Goal: Task Accomplishment & Management: Use online tool/utility

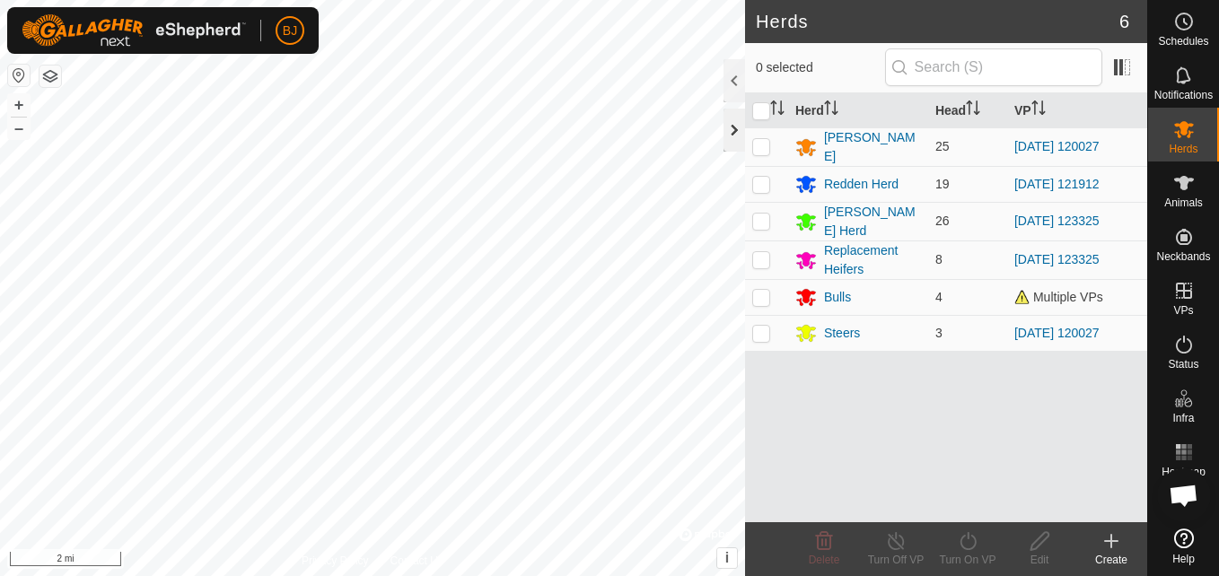
click at [740, 133] on div at bounding box center [734, 130] width 22 height 43
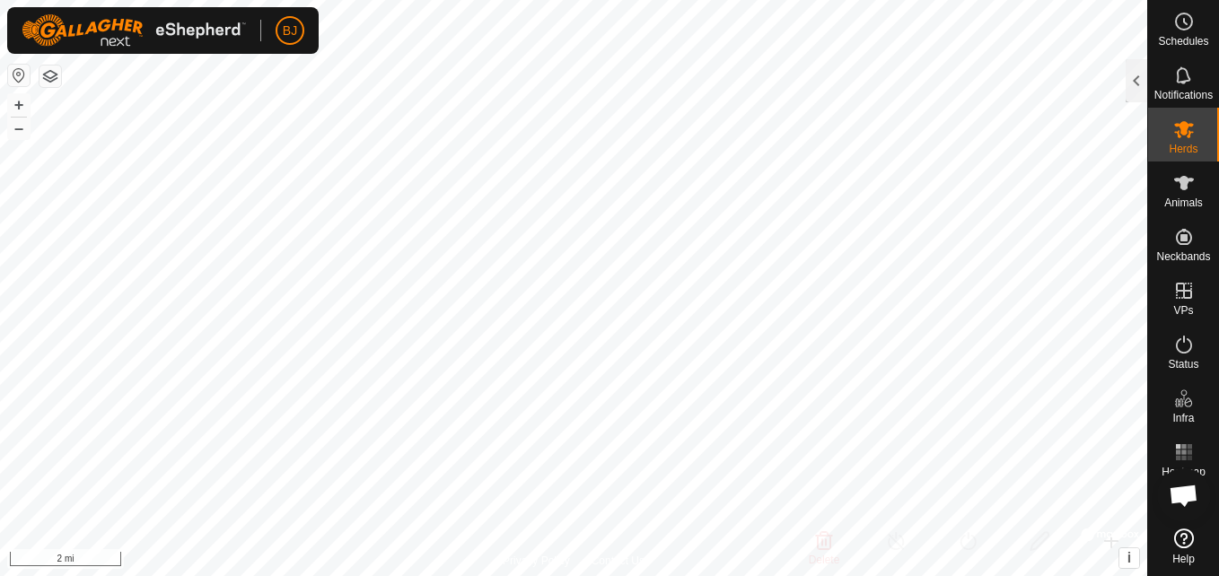
click at [19, 81] on button "button" at bounding box center [19, 76] width 22 height 22
click at [13, 74] on button "button" at bounding box center [19, 76] width 22 height 22
click at [17, 74] on button "button" at bounding box center [19, 76] width 22 height 22
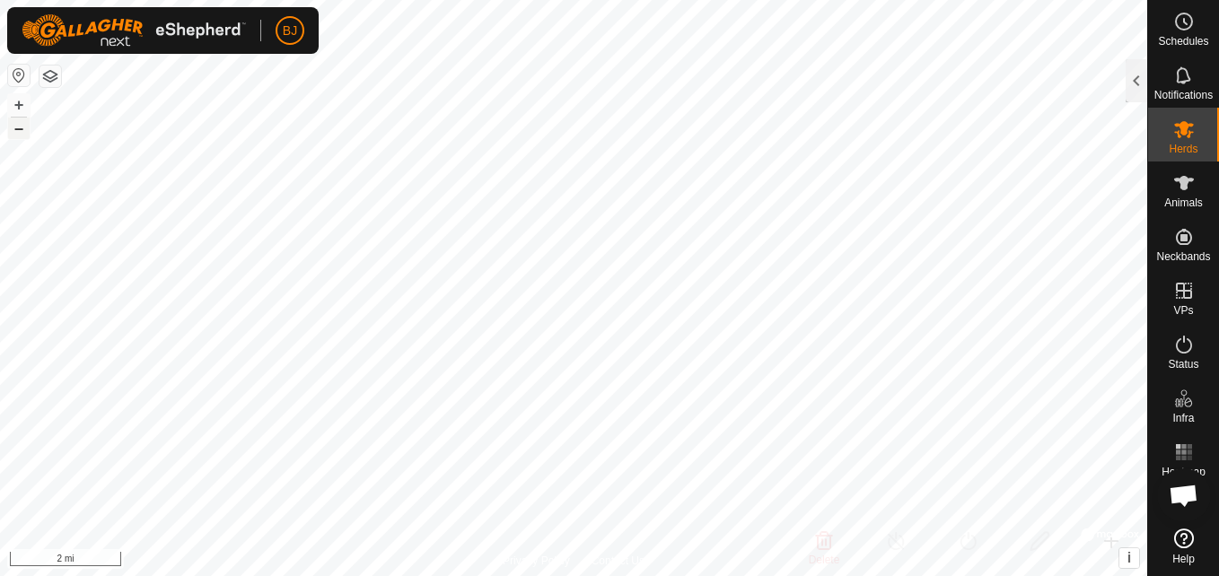
click at [19, 132] on button "–" at bounding box center [19, 129] width 22 height 22
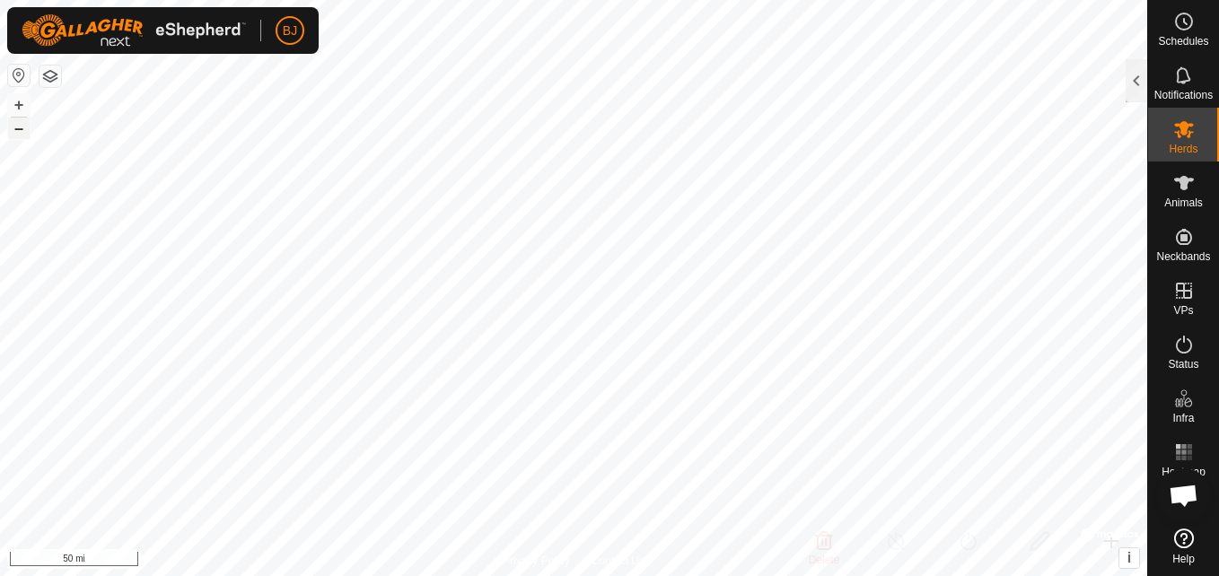
click at [19, 132] on button "–" at bounding box center [19, 129] width 22 height 22
click at [24, 115] on button "+" at bounding box center [19, 105] width 22 height 22
click at [21, 107] on button "+" at bounding box center [19, 105] width 22 height 22
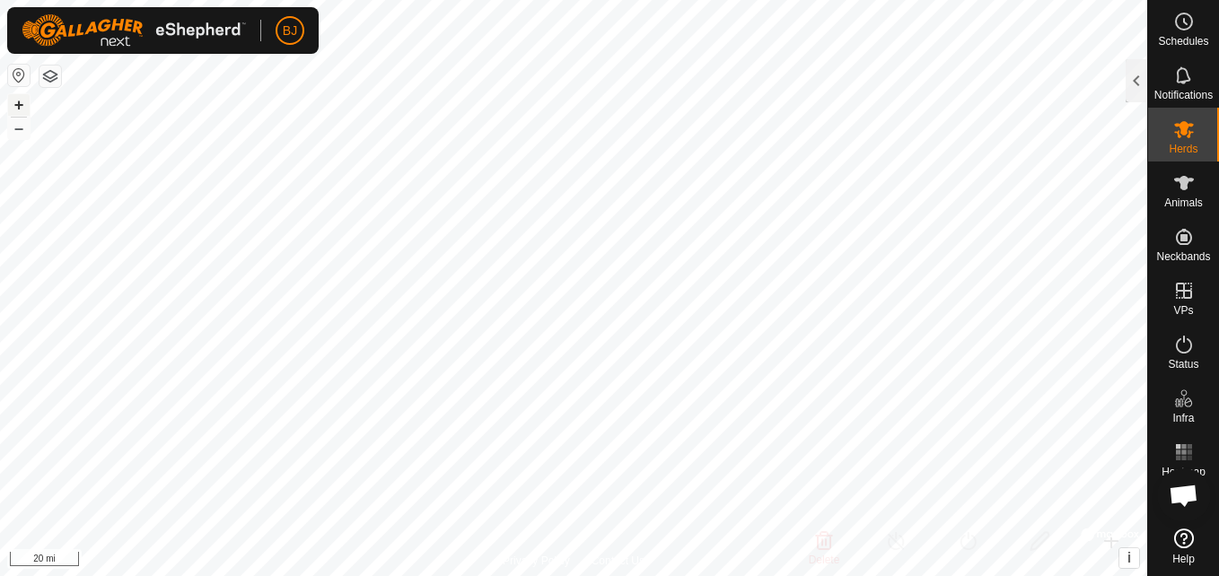
click at [23, 105] on button "+" at bounding box center [19, 105] width 22 height 22
click at [16, 103] on button "+" at bounding box center [19, 105] width 22 height 22
click at [22, 108] on button "+" at bounding box center [19, 105] width 22 height 22
click at [810, 575] on html "BJ Schedules Notifications Herds Animals Neckbands VPs Status Infra Heatmap Hel…" at bounding box center [609, 288] width 1219 height 576
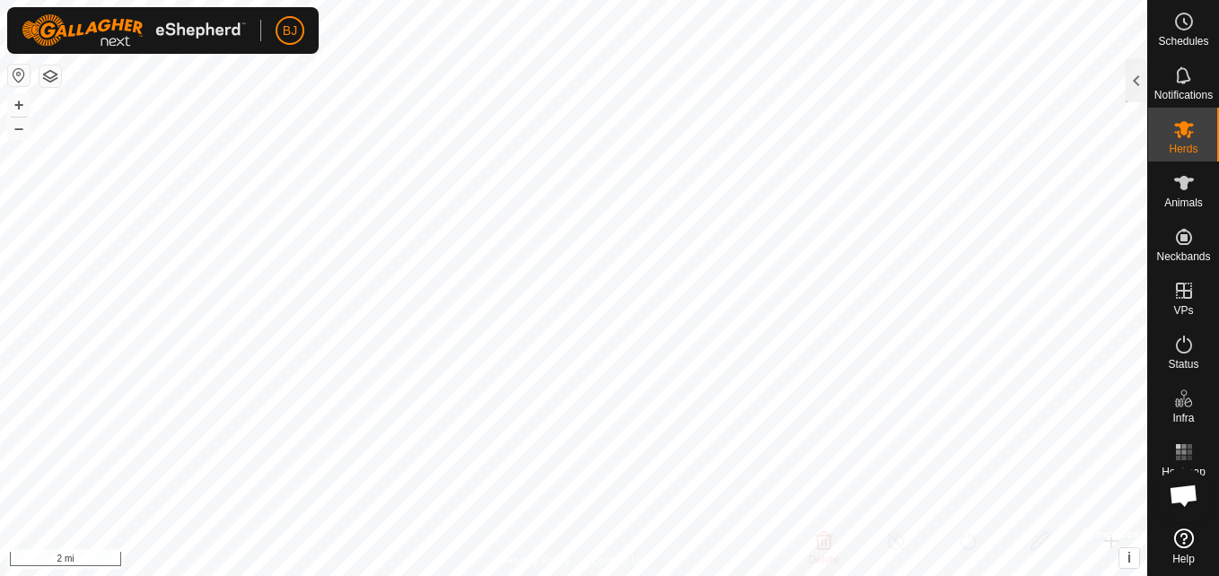
click at [993, 575] on html "BJ Schedules Notifications Herds Animals Neckbands VPs Status Infra Heatmap Hel…" at bounding box center [609, 288] width 1219 height 576
click at [23, 108] on button "+" at bounding box center [19, 105] width 22 height 22
click at [15, 101] on button "+" at bounding box center [19, 105] width 22 height 22
click at [24, 102] on button "+" at bounding box center [19, 105] width 22 height 22
click at [478, 0] on html "BJ Schedules Notifications Herds Animals Neckbands VPs Status Infra Heatmap Hel…" at bounding box center [609, 288] width 1219 height 576
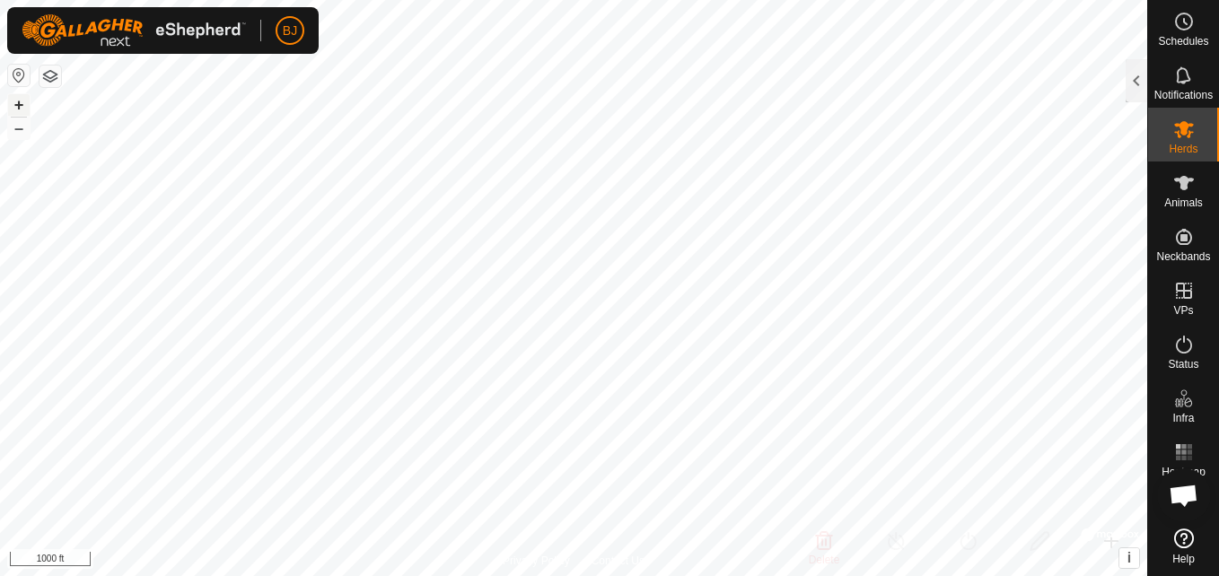
click at [23, 106] on button "+" at bounding box center [19, 105] width 22 height 22
click at [617, 0] on html "BJ Schedules Notifications Herds Animals Neckbands VPs Status Infra Heatmap Hel…" at bounding box center [609, 288] width 1219 height 576
click at [490, 0] on html "BJ Schedules Notifications Herds Animals Neckbands VPs Status Infra Heatmap Hel…" at bounding box center [609, 288] width 1219 height 576
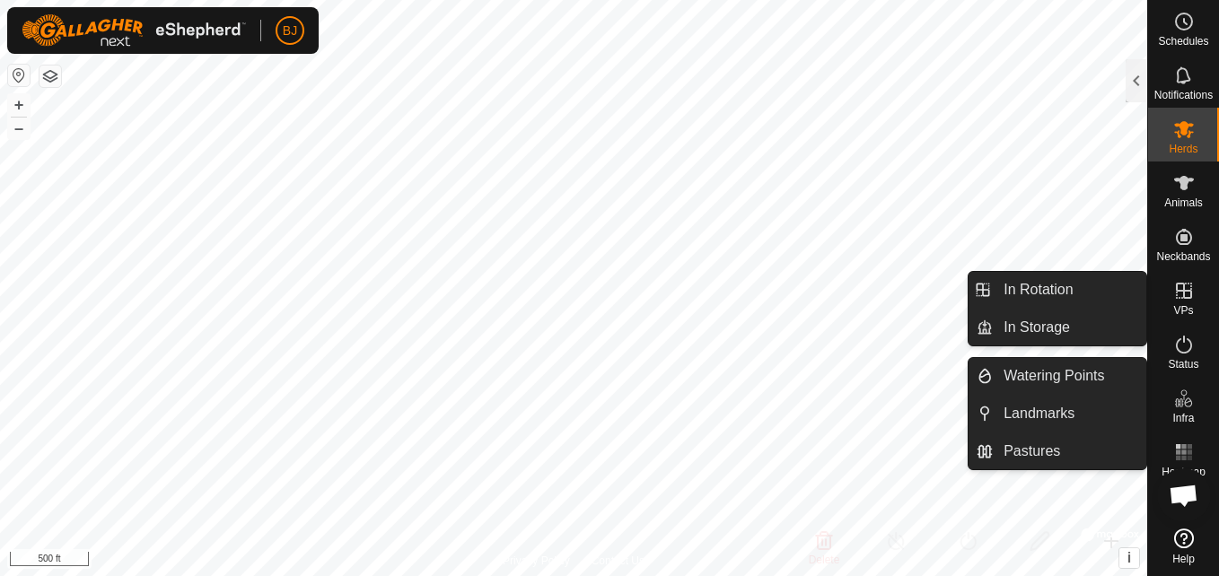
drag, startPoint x: 1152, startPoint y: 301, endPoint x: 1179, endPoint y: 292, distance: 28.4
click at [1179, 292] on icon at bounding box center [1184, 291] width 16 height 16
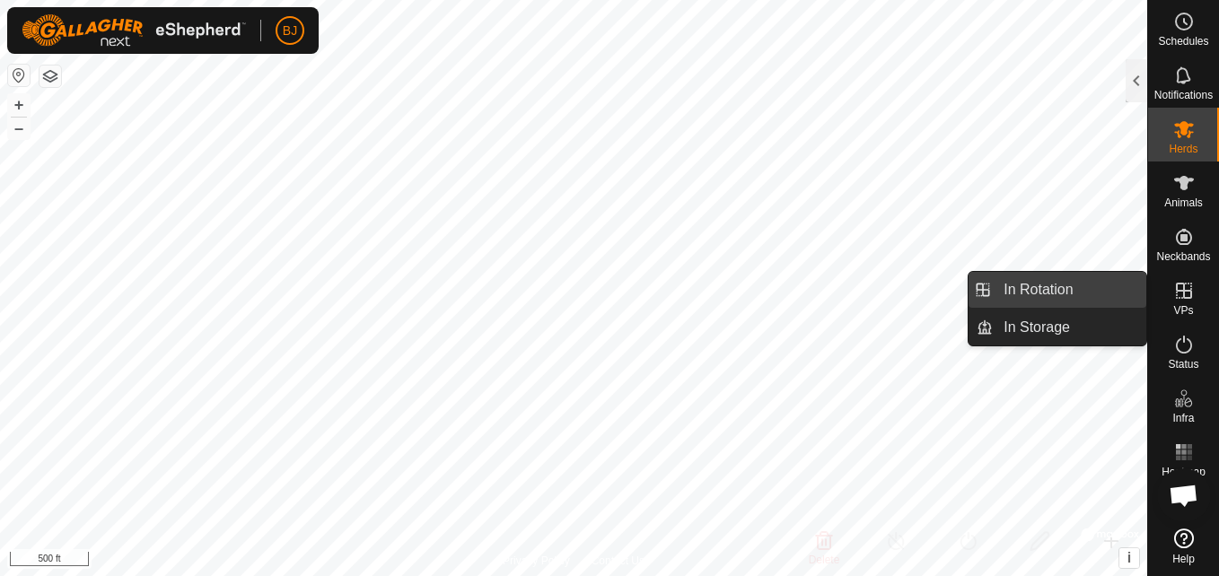
click at [1117, 292] on link "In Rotation" at bounding box center [1069, 290] width 153 height 36
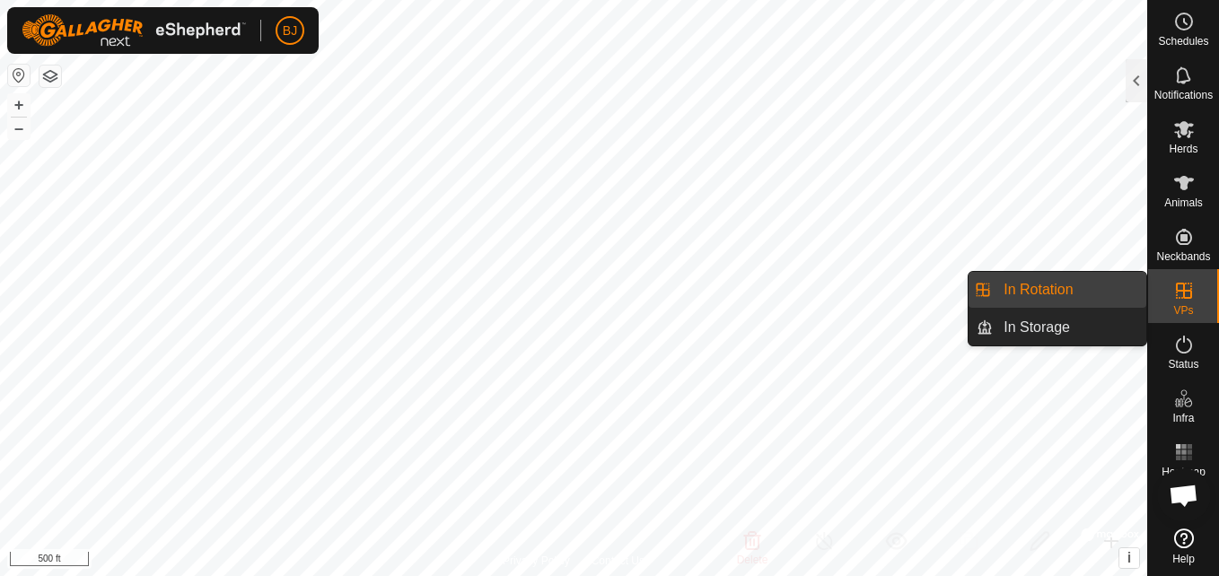
click at [1077, 292] on link "In Rotation" at bounding box center [1069, 290] width 153 height 36
click at [1177, 314] on span "VPs" at bounding box center [1183, 310] width 20 height 11
click at [1071, 320] on link "In Storage" at bounding box center [1069, 328] width 153 height 36
click at [1086, 283] on link "In Rotation" at bounding box center [1069, 290] width 153 height 36
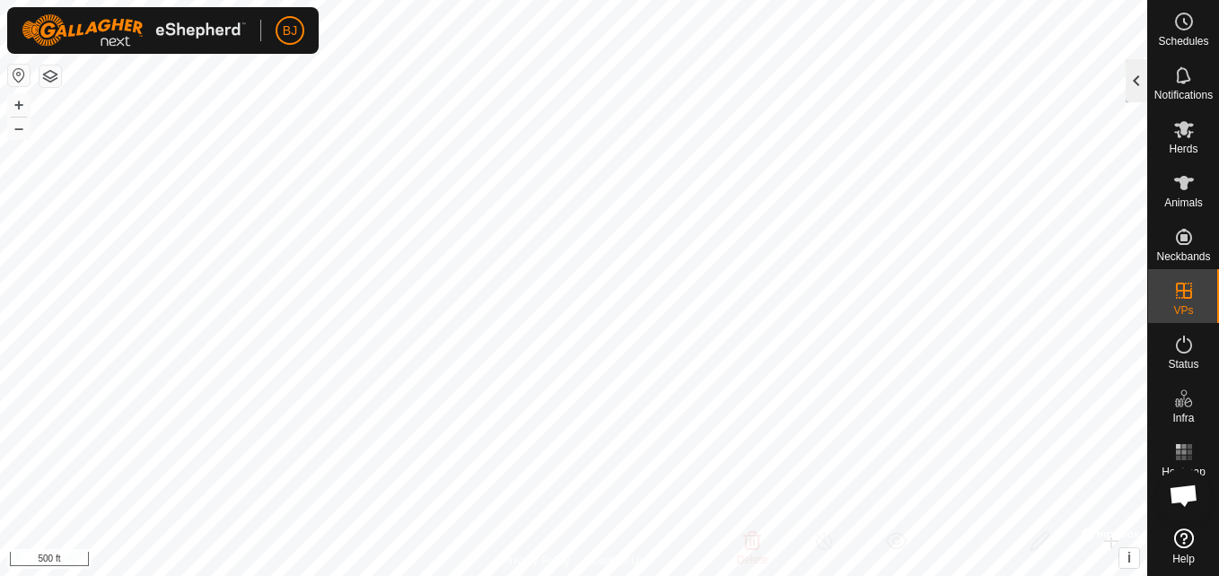
click at [1138, 83] on div at bounding box center [1136, 80] width 22 height 43
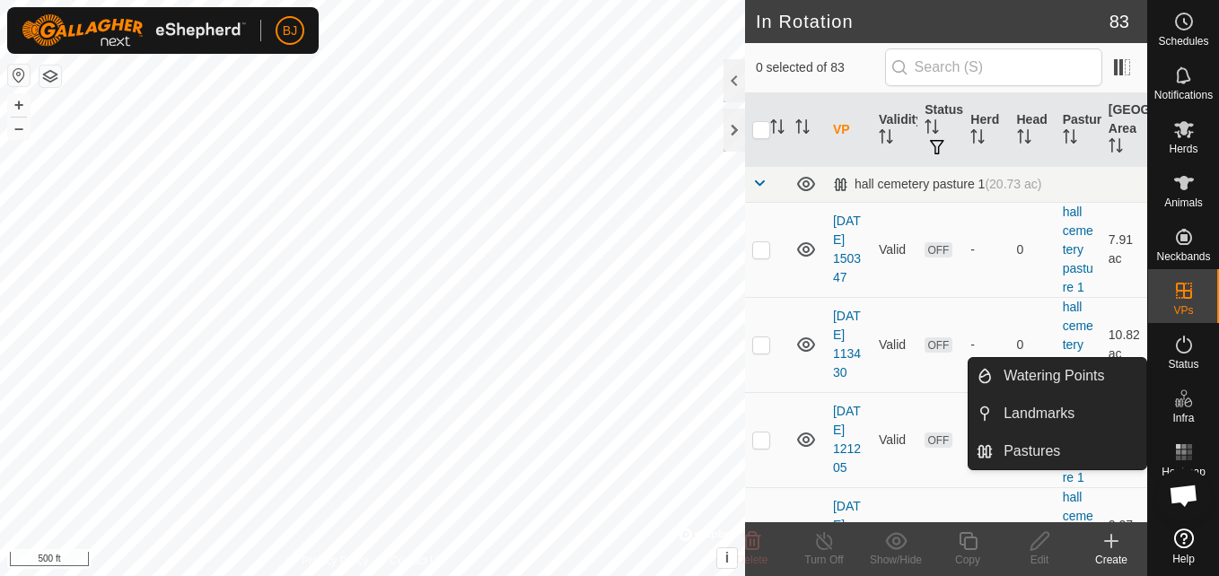
click at [1107, 547] on icon at bounding box center [1111, 541] width 22 height 22
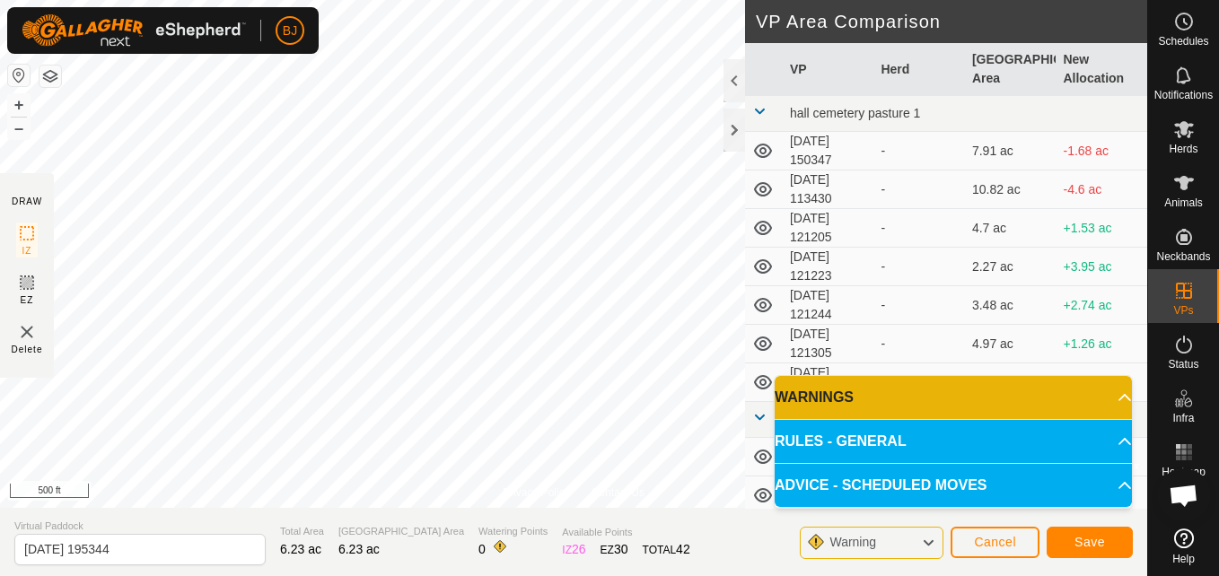
click at [929, 548] on icon at bounding box center [928, 542] width 14 height 23
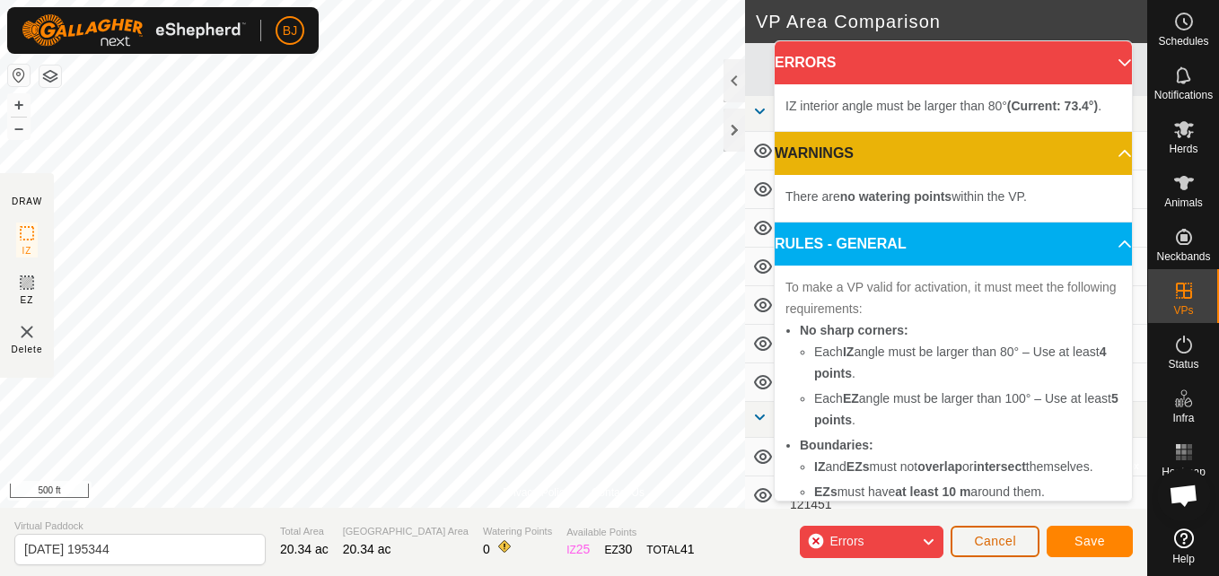
click at [1008, 539] on span "Cancel" at bounding box center [995, 541] width 42 height 14
